Goal: Task Accomplishment & Management: Manage account settings

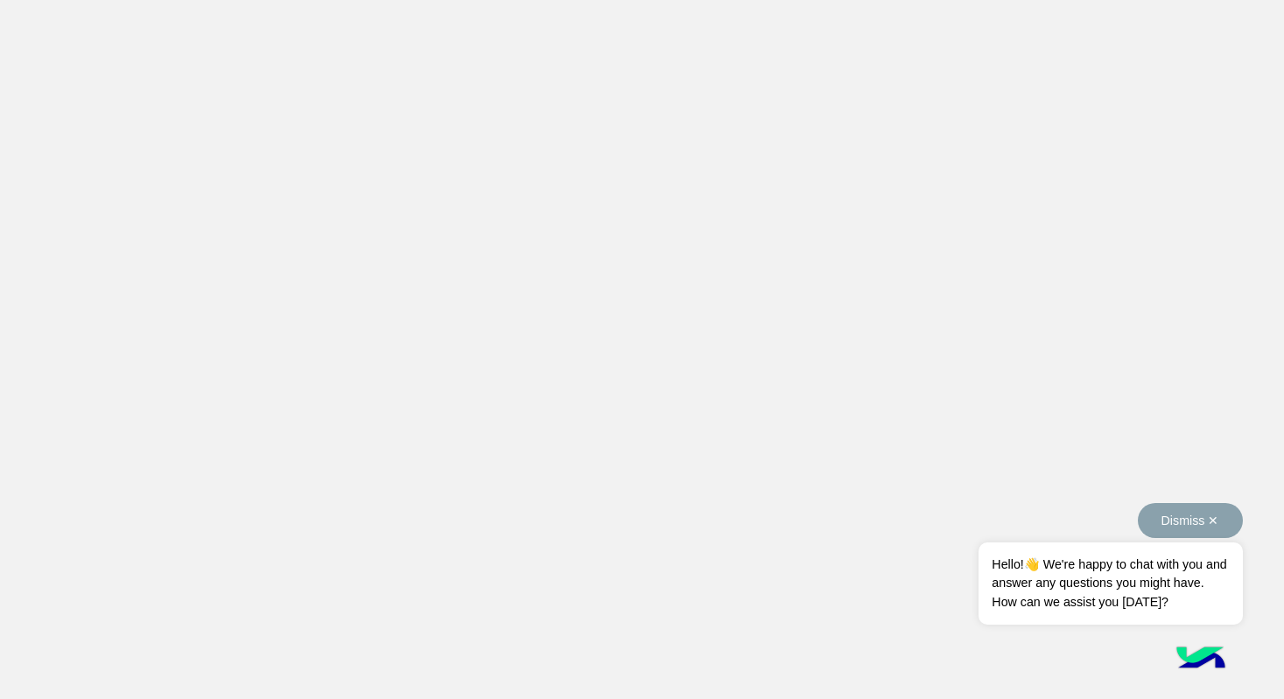
click at [1225, 529] on button "Dismiss ✕" at bounding box center [1190, 520] width 105 height 35
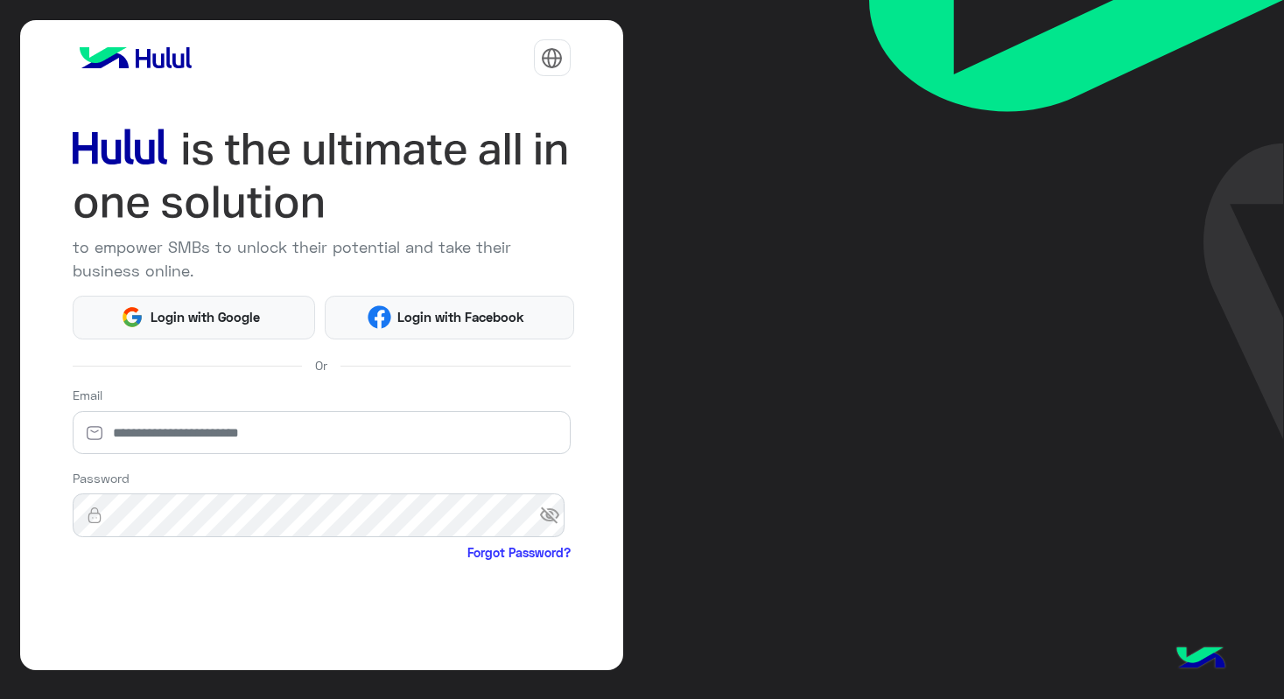
click at [460, 389] on div "Email" at bounding box center [322, 424] width 498 height 76
click at [454, 323] on span "Login with Facebook" at bounding box center [461, 317] width 140 height 20
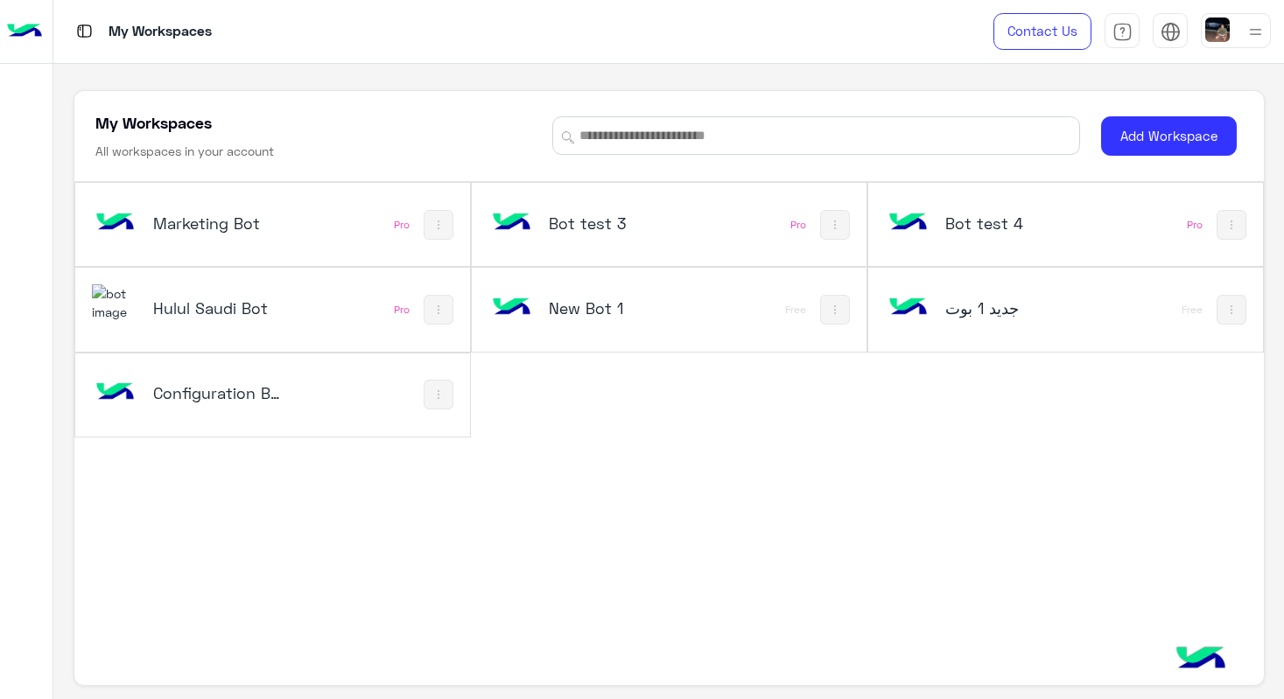
click at [241, 387] on h5 "Configuration Bot" at bounding box center [218, 392] width 130 height 21
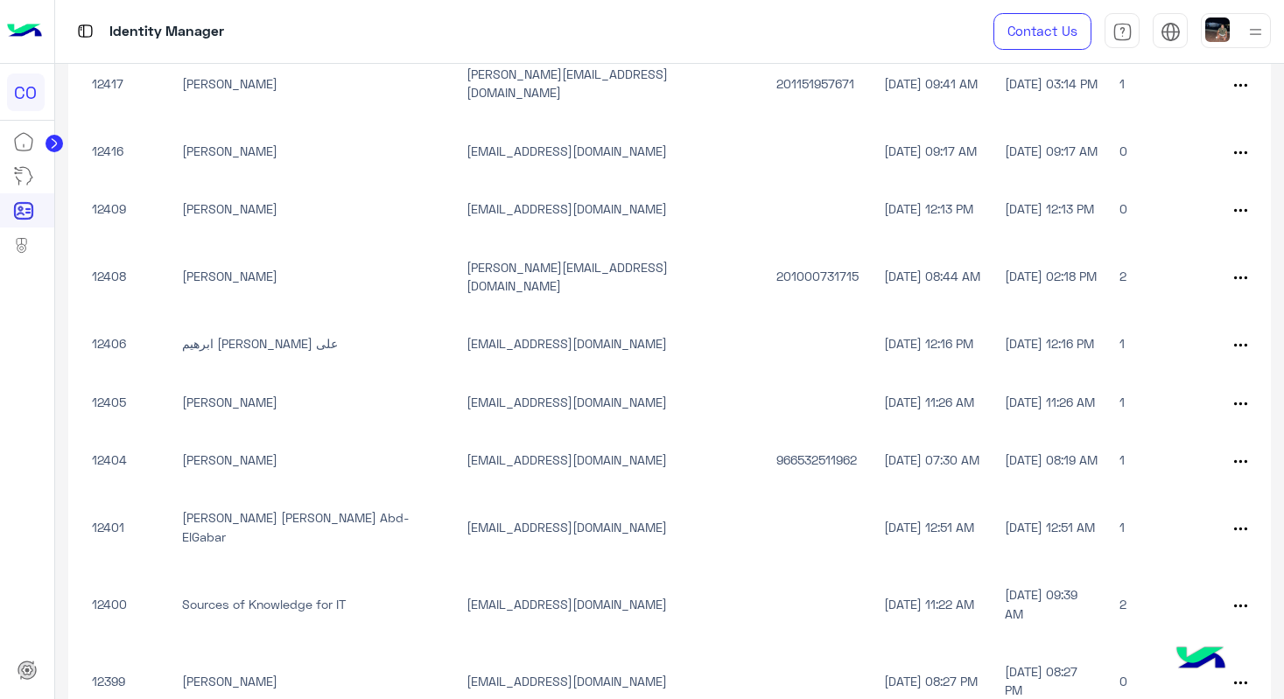
scroll to position [2533, 0]
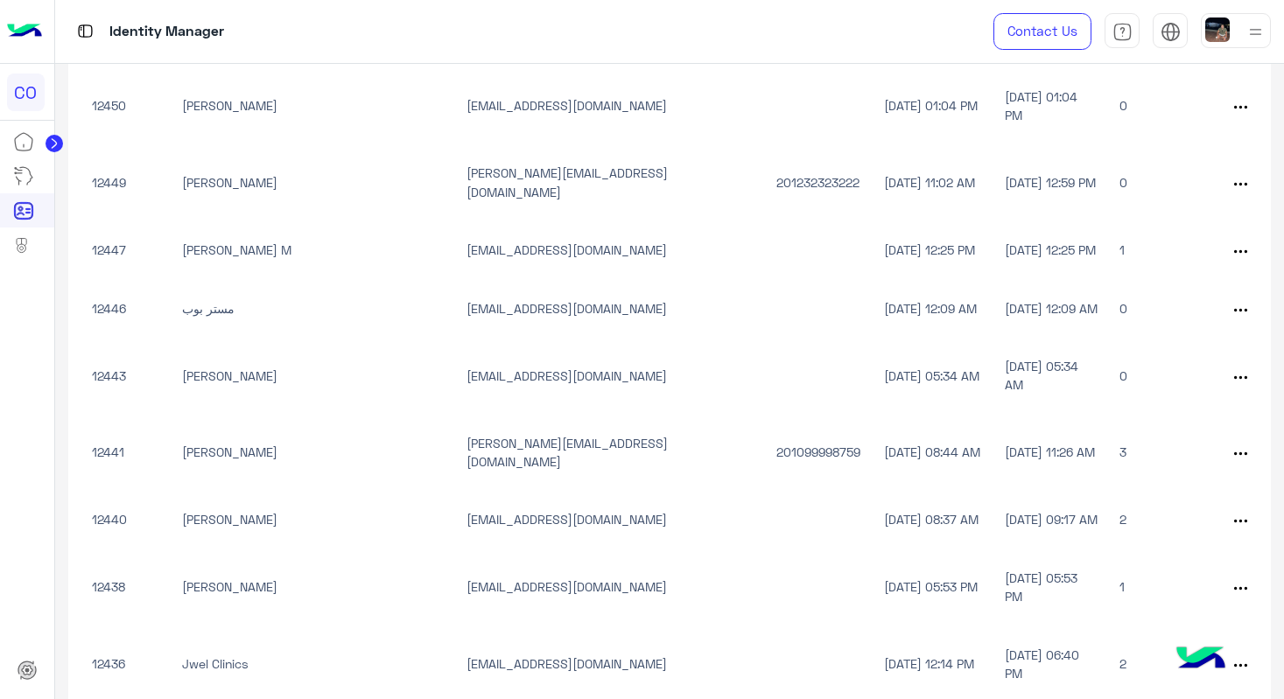
scroll to position [0, 0]
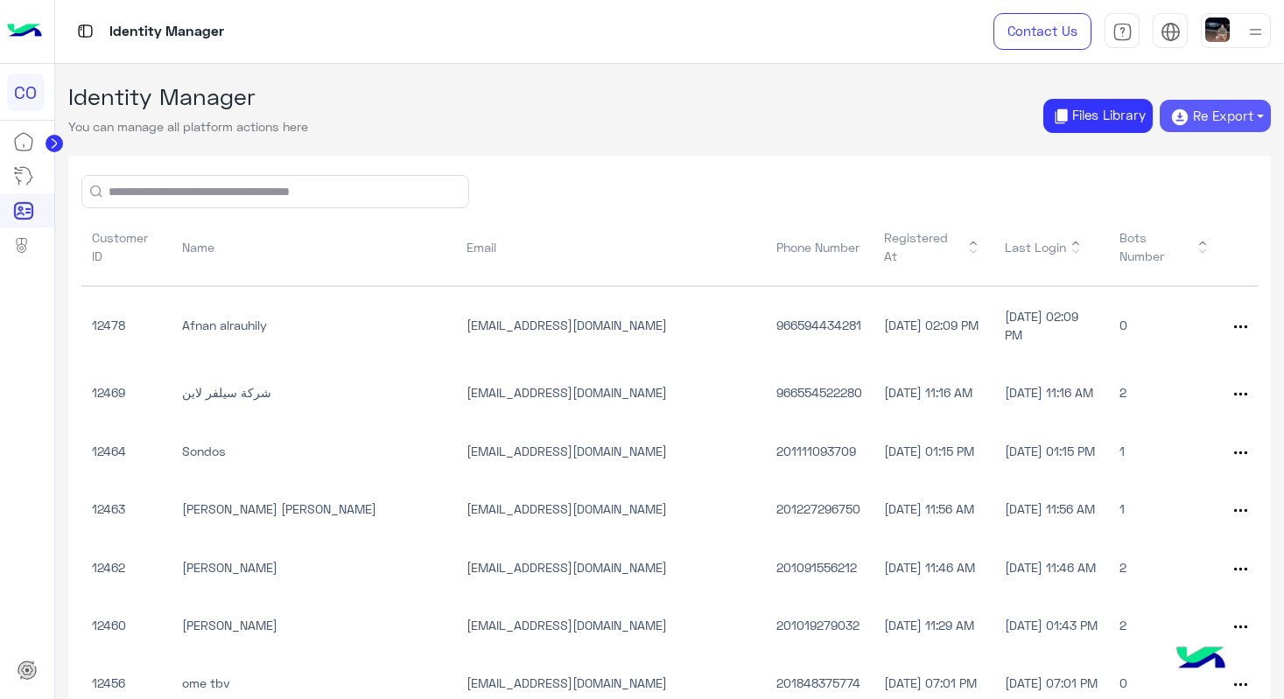
click at [1221, 117] on button "Re Export" at bounding box center [1214, 116] width 111 height 33
click at [1211, 183] on button "CSV" at bounding box center [1215, 186] width 84 height 28
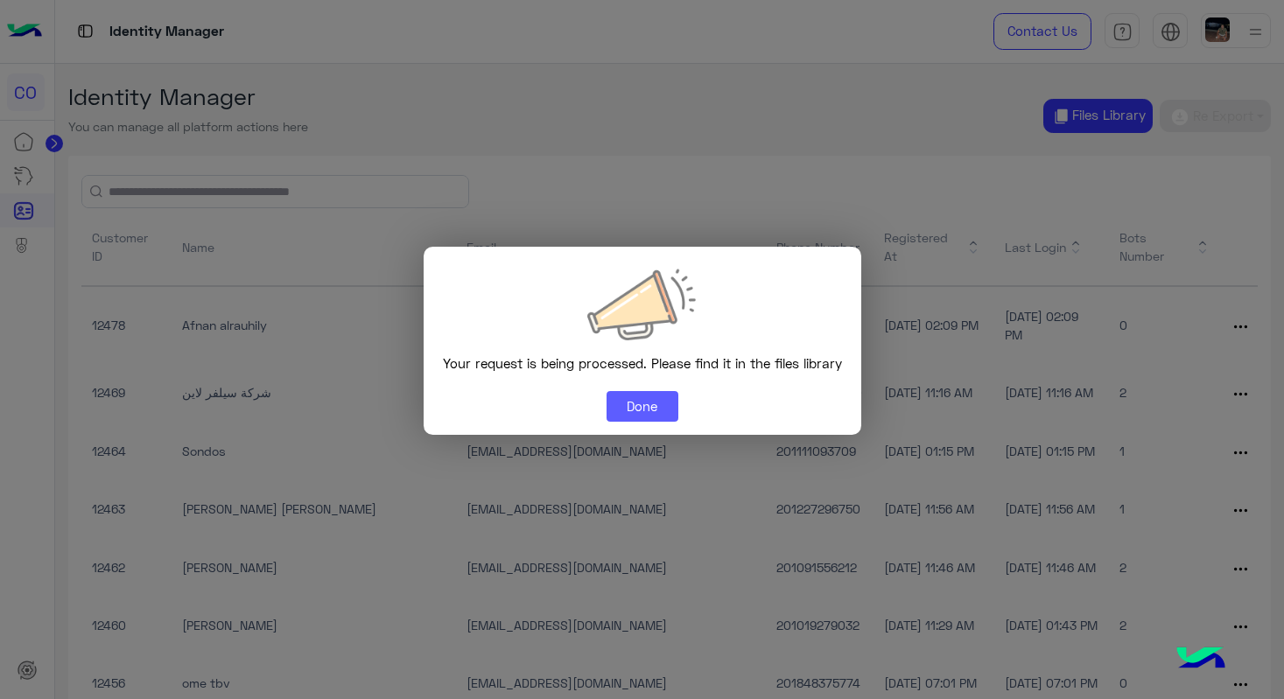
click at [665, 394] on button "Done" at bounding box center [642, 407] width 72 height 32
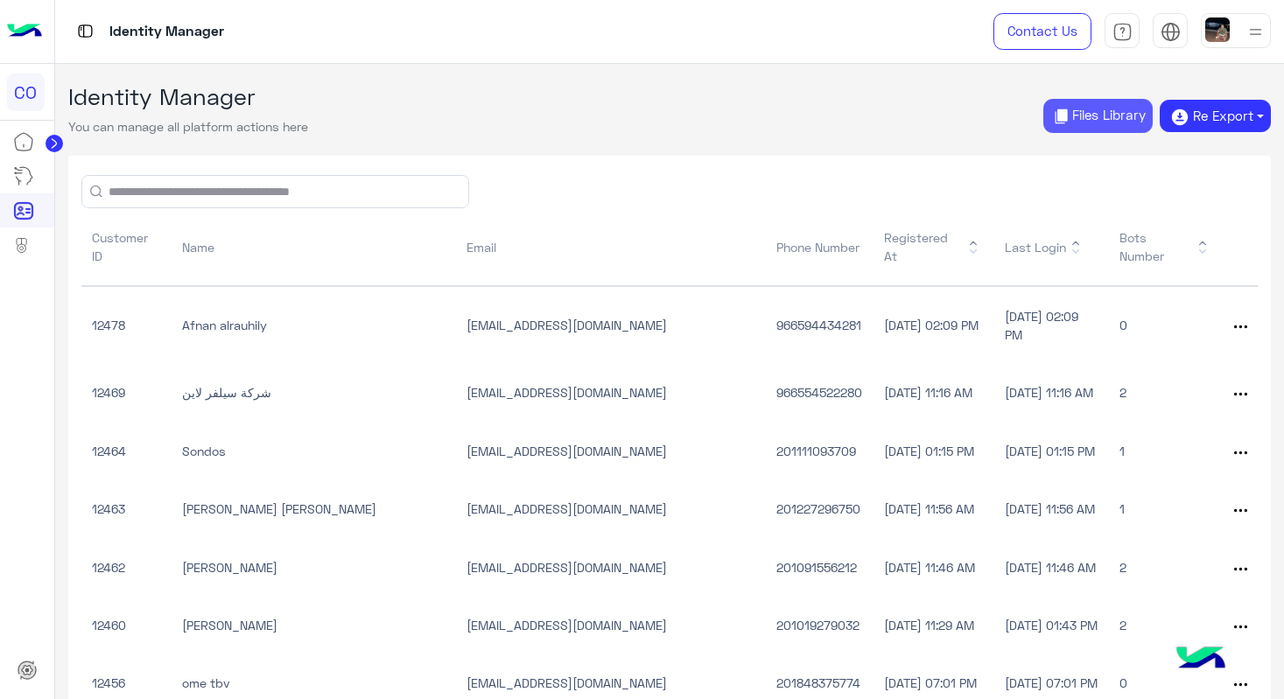
click at [1095, 121] on button "Files Library" at bounding box center [1097, 116] width 109 height 34
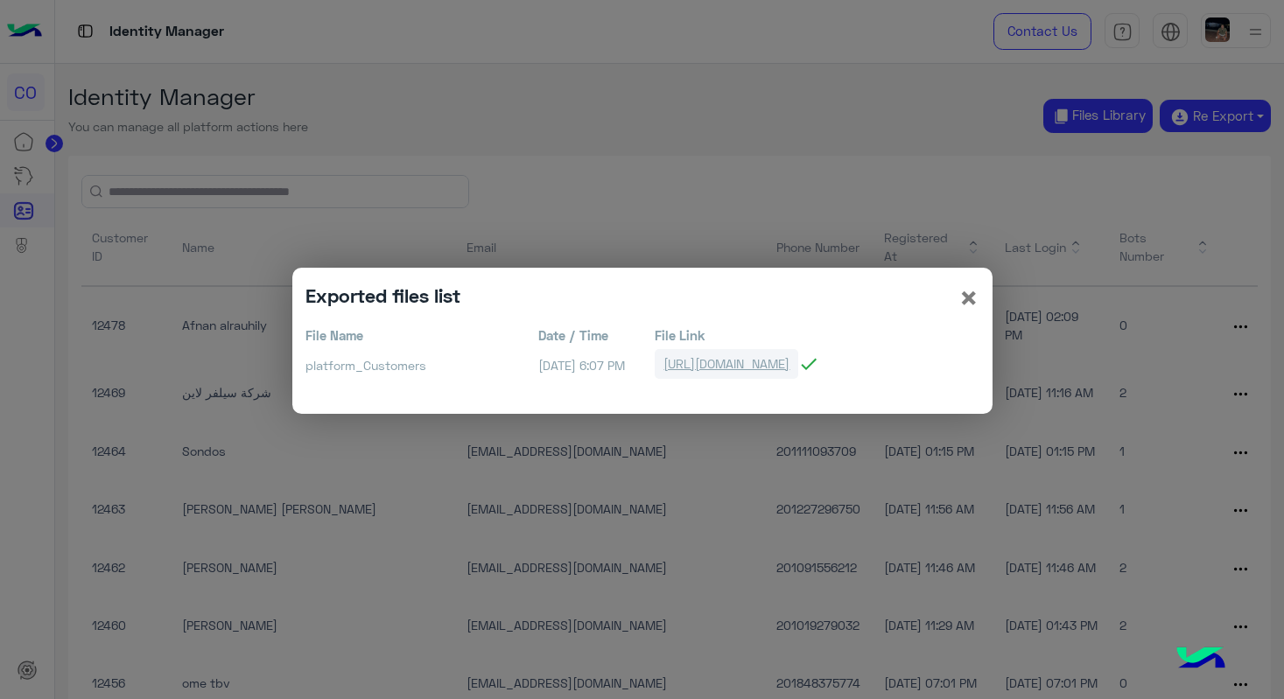
click at [746, 360] on link "[URL][DOMAIN_NAME]" at bounding box center [727, 363] width 144 height 29
click at [964, 303] on span "×" at bounding box center [968, 296] width 21 height 39
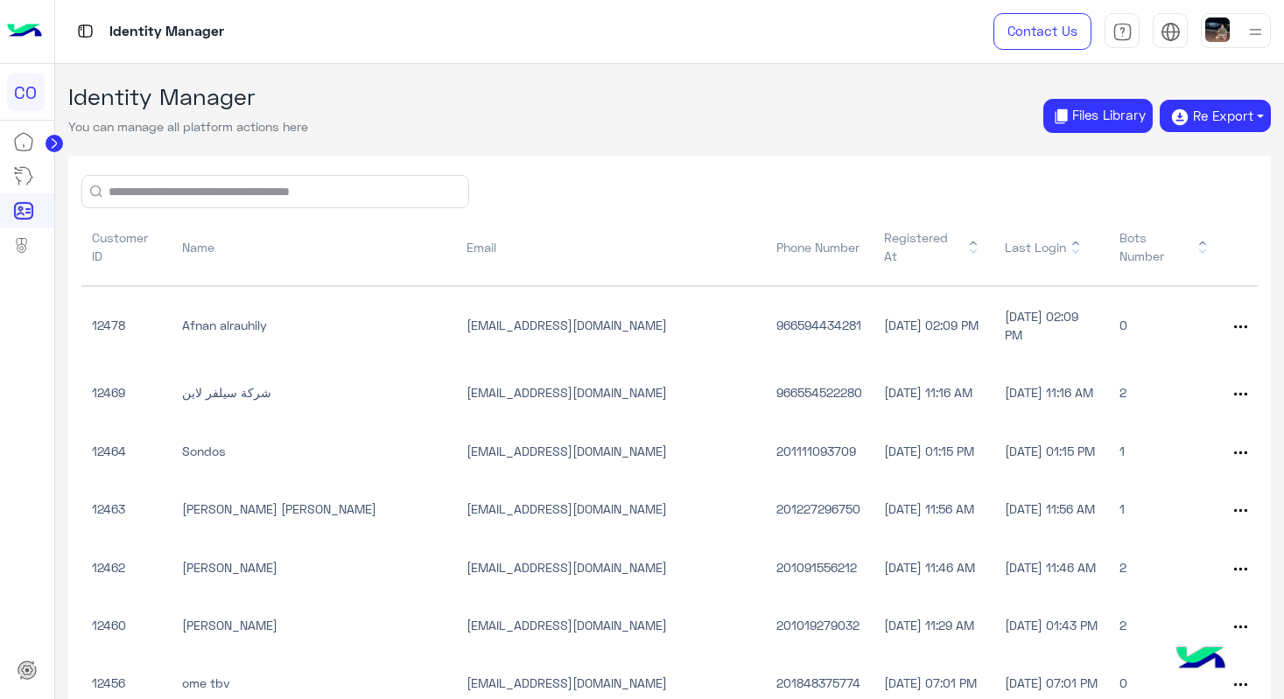
click at [53, 150] on circle at bounding box center [55, 144] width 18 height 18
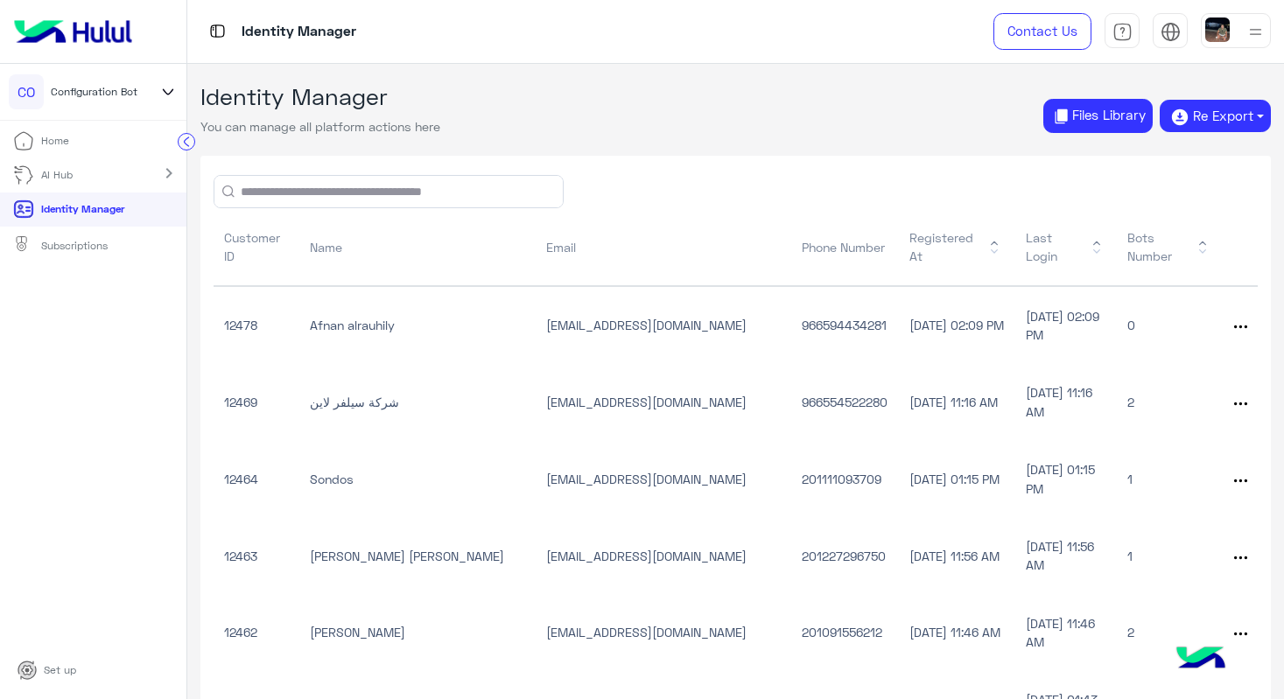
click at [73, 259] on link "Subscriptions" at bounding box center [60, 246] width 121 height 39
click at [94, 242] on p "Subscriptions" at bounding box center [74, 246] width 67 height 16
click at [104, 218] on link "Identity Manager" at bounding box center [68, 210] width 137 height 34
click at [68, 239] on p "Subscriptions" at bounding box center [74, 246] width 67 height 16
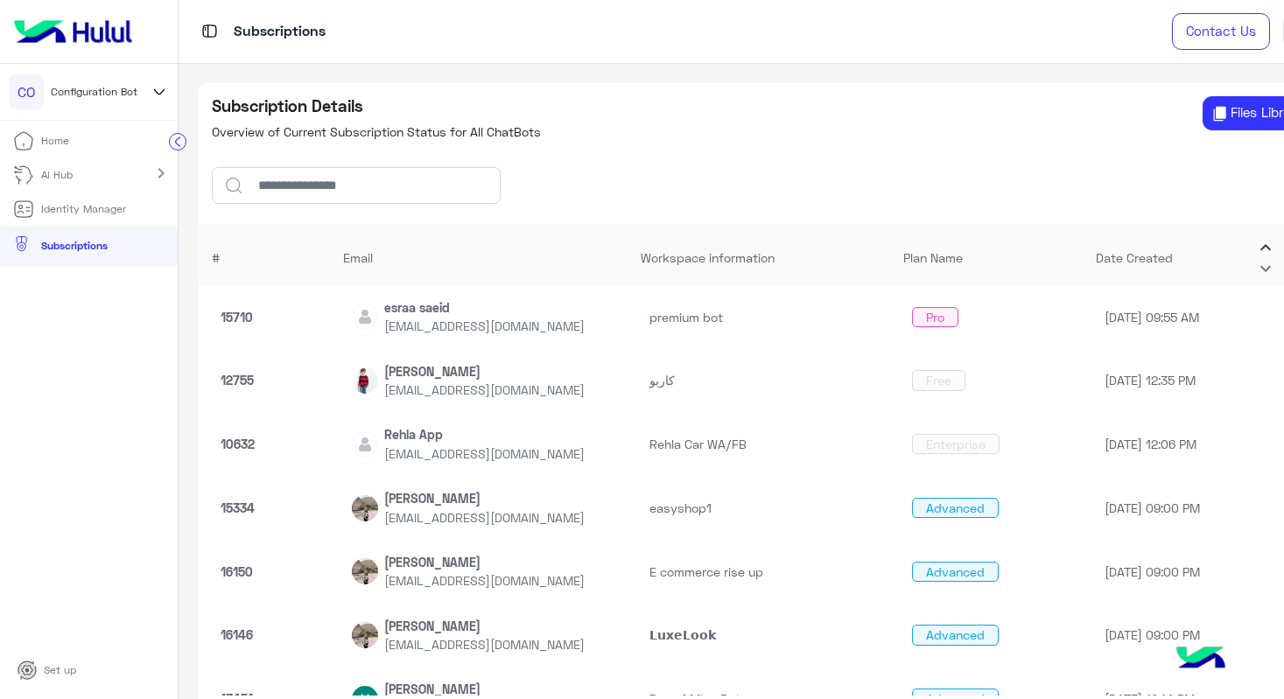
click at [53, 661] on link "Set up" at bounding box center [47, 671] width 87 height 34
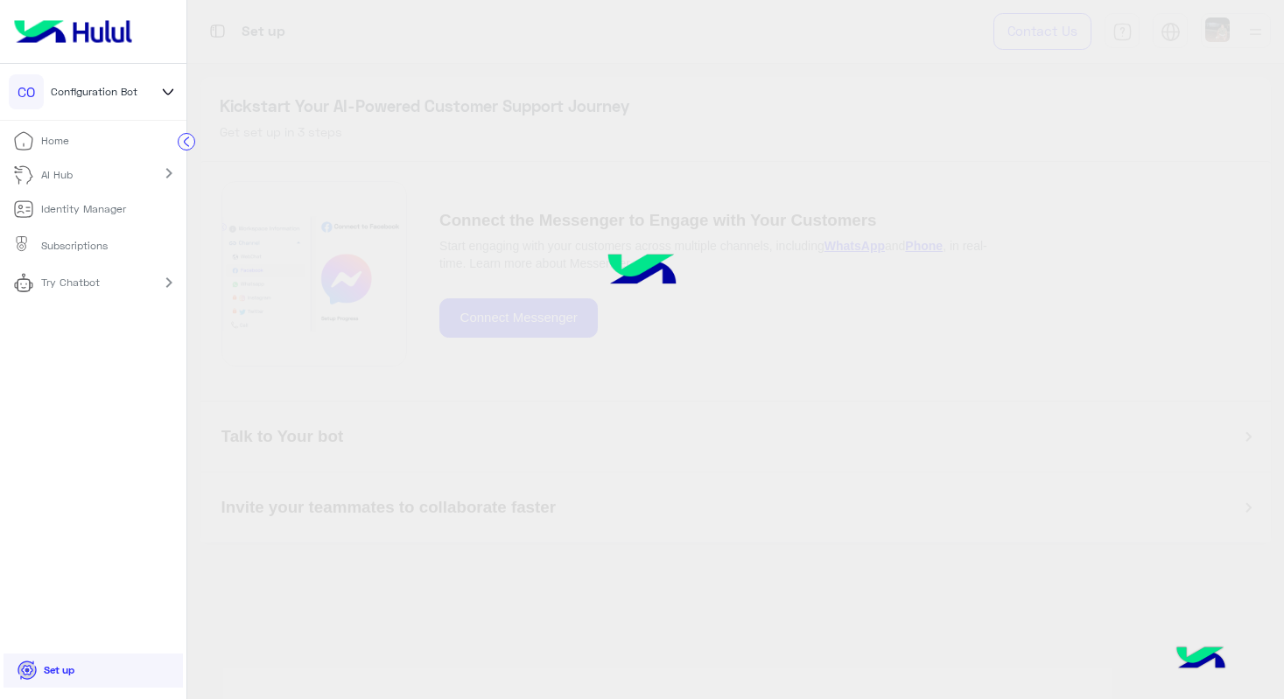
click at [81, 139] on li "Home" at bounding box center [93, 141] width 186 height 34
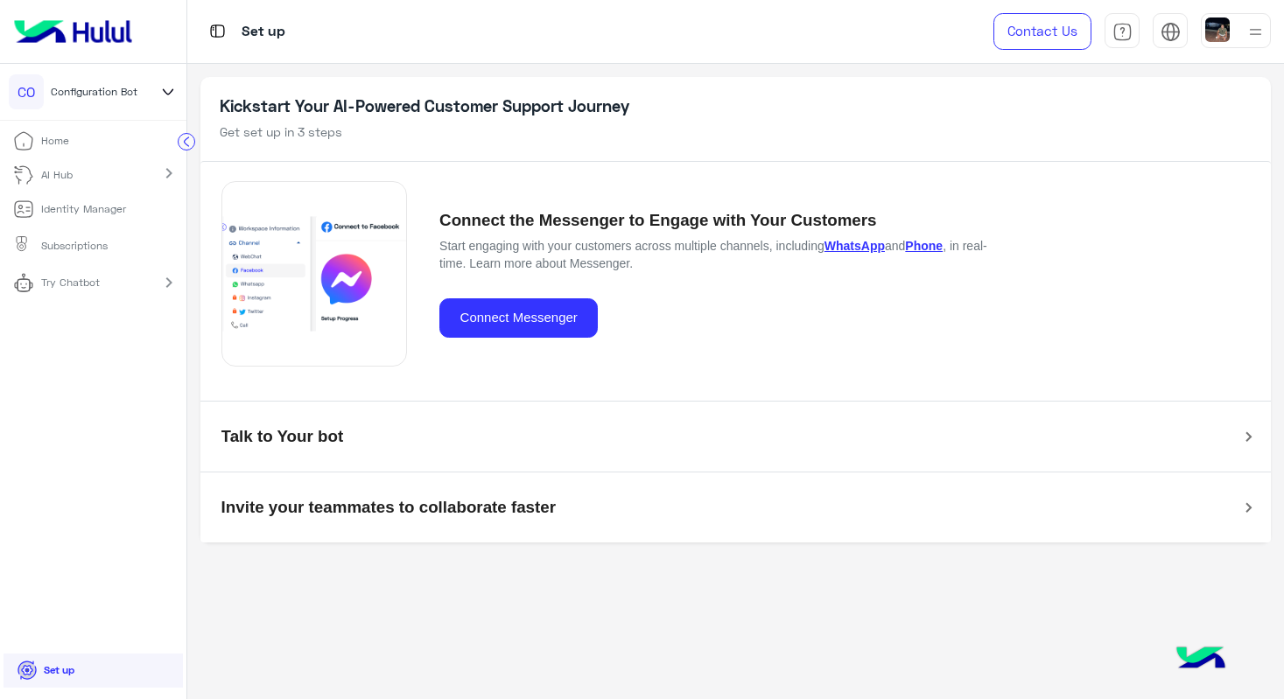
click at [81, 139] on li "Home" at bounding box center [93, 141] width 186 height 34
click at [52, 137] on p "Home" at bounding box center [55, 141] width 28 height 16
